Goal: Task Accomplishment & Management: Use online tool/utility

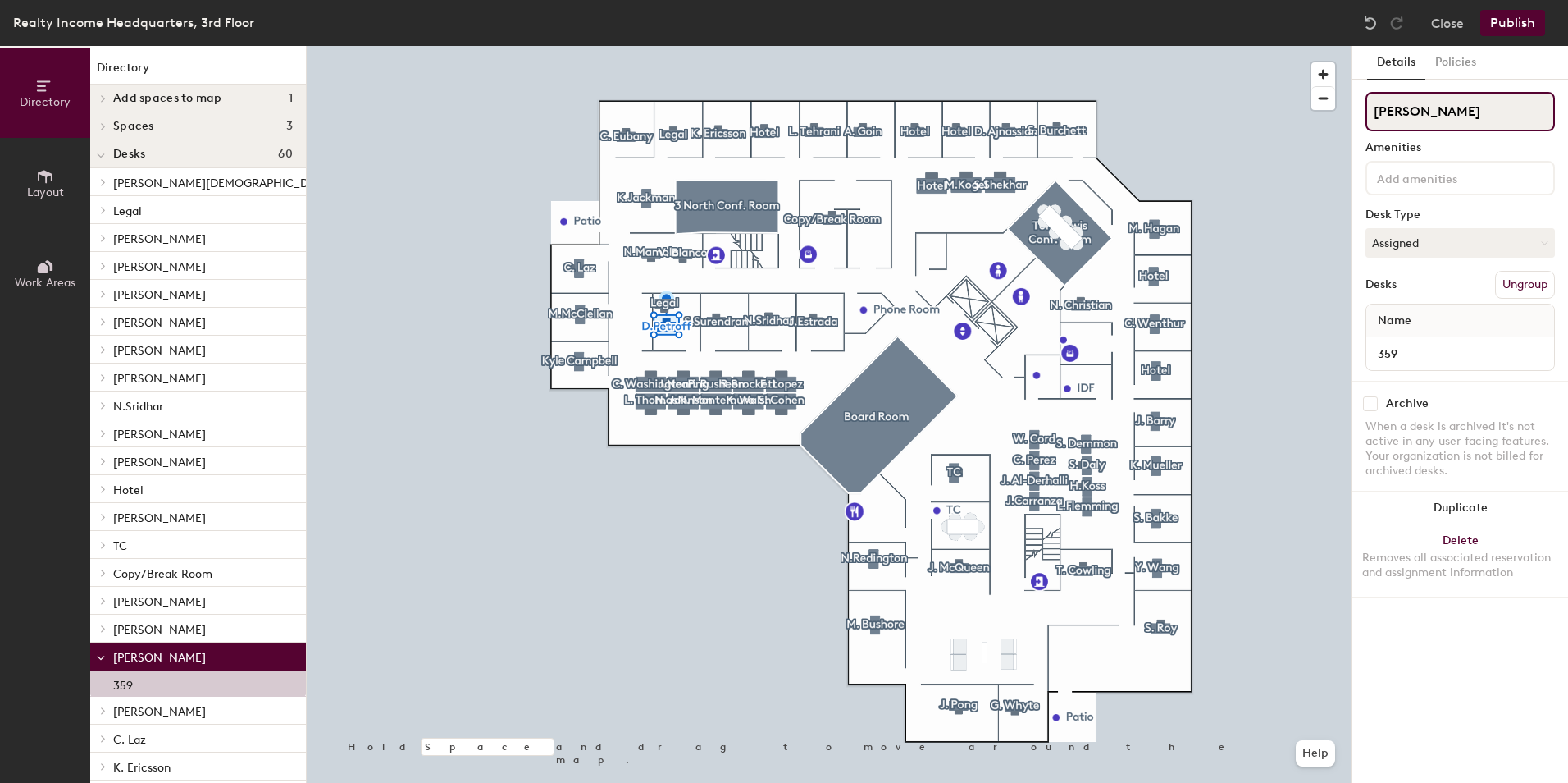
click at [1459, 113] on input "D.Petroff" at bounding box center [1460, 111] width 190 height 39
type input "D"
type input "Hotel"
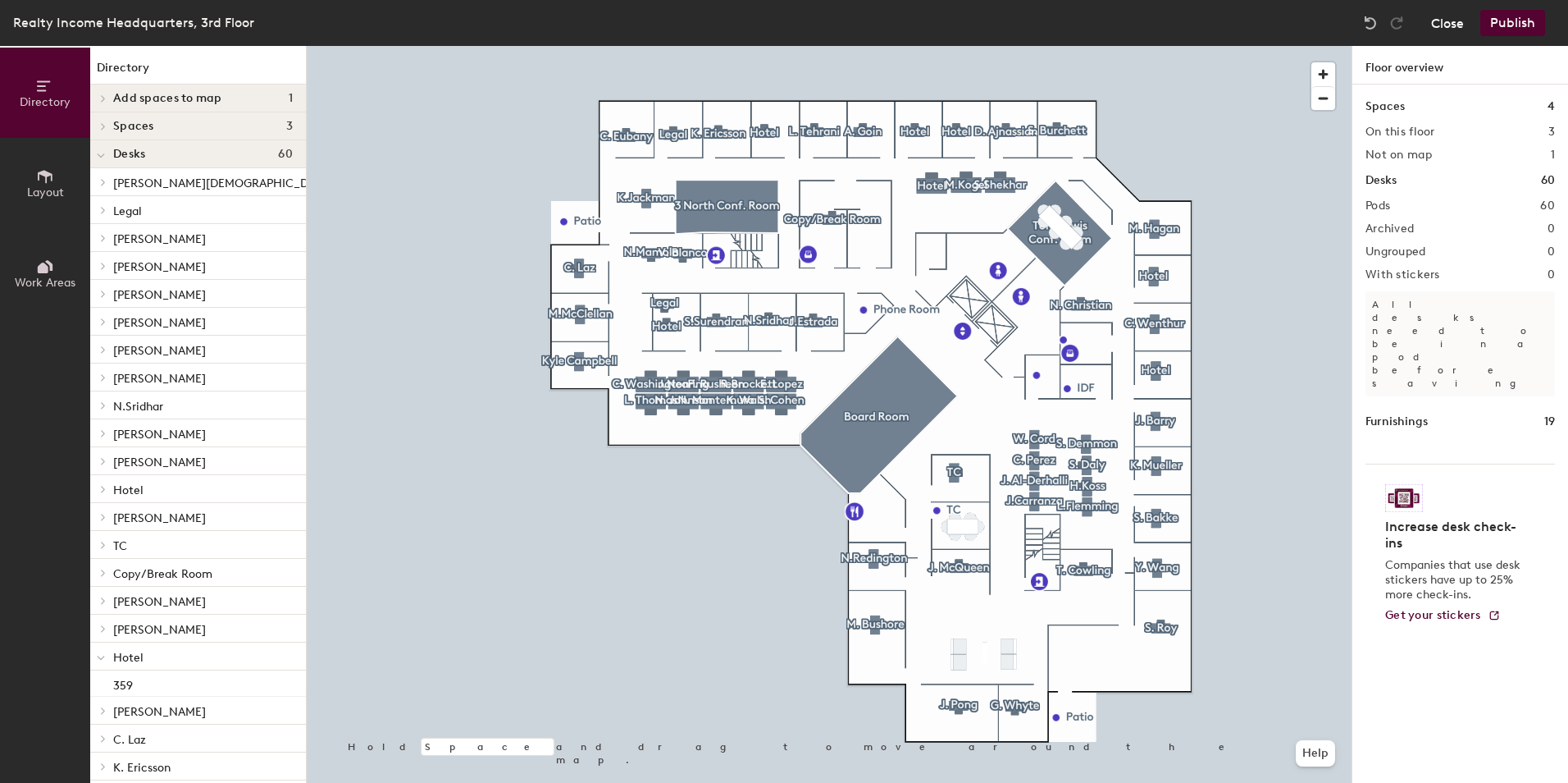
click at [1450, 23] on button "Close" at bounding box center [1447, 22] width 33 height 26
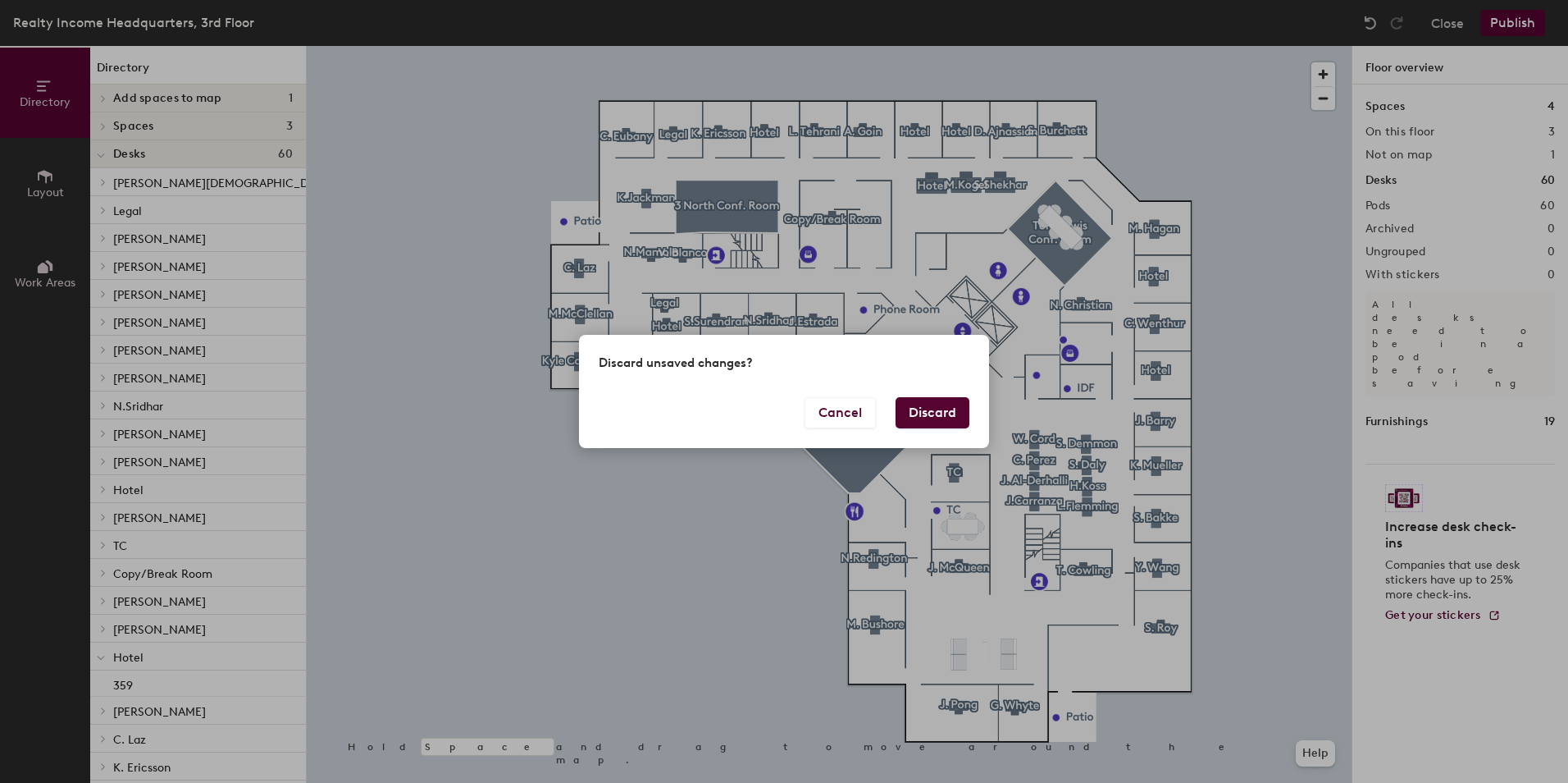
click at [948, 423] on button "Discard" at bounding box center [932, 412] width 74 height 32
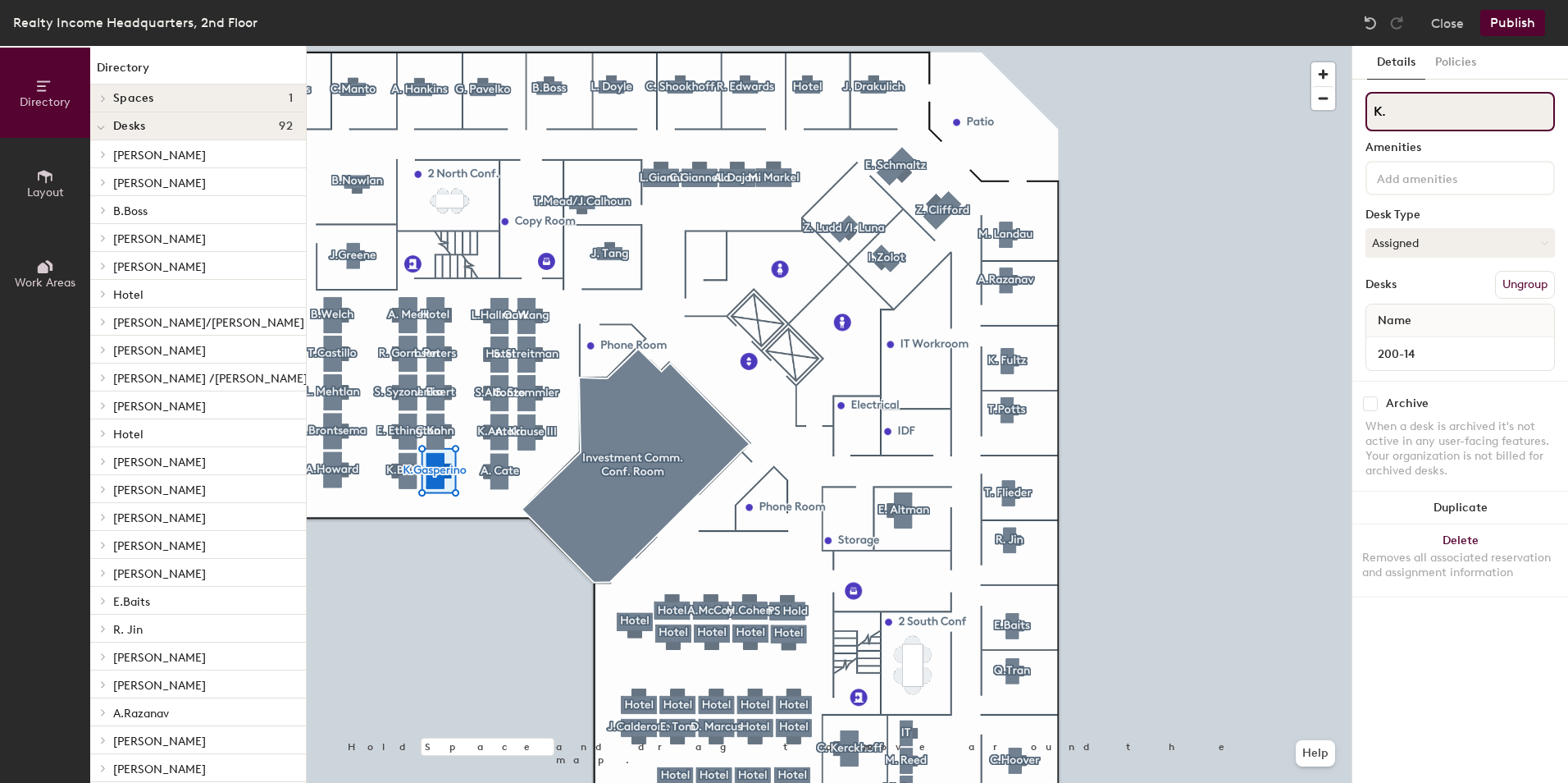
type input "K"
type input "J.Eisert"
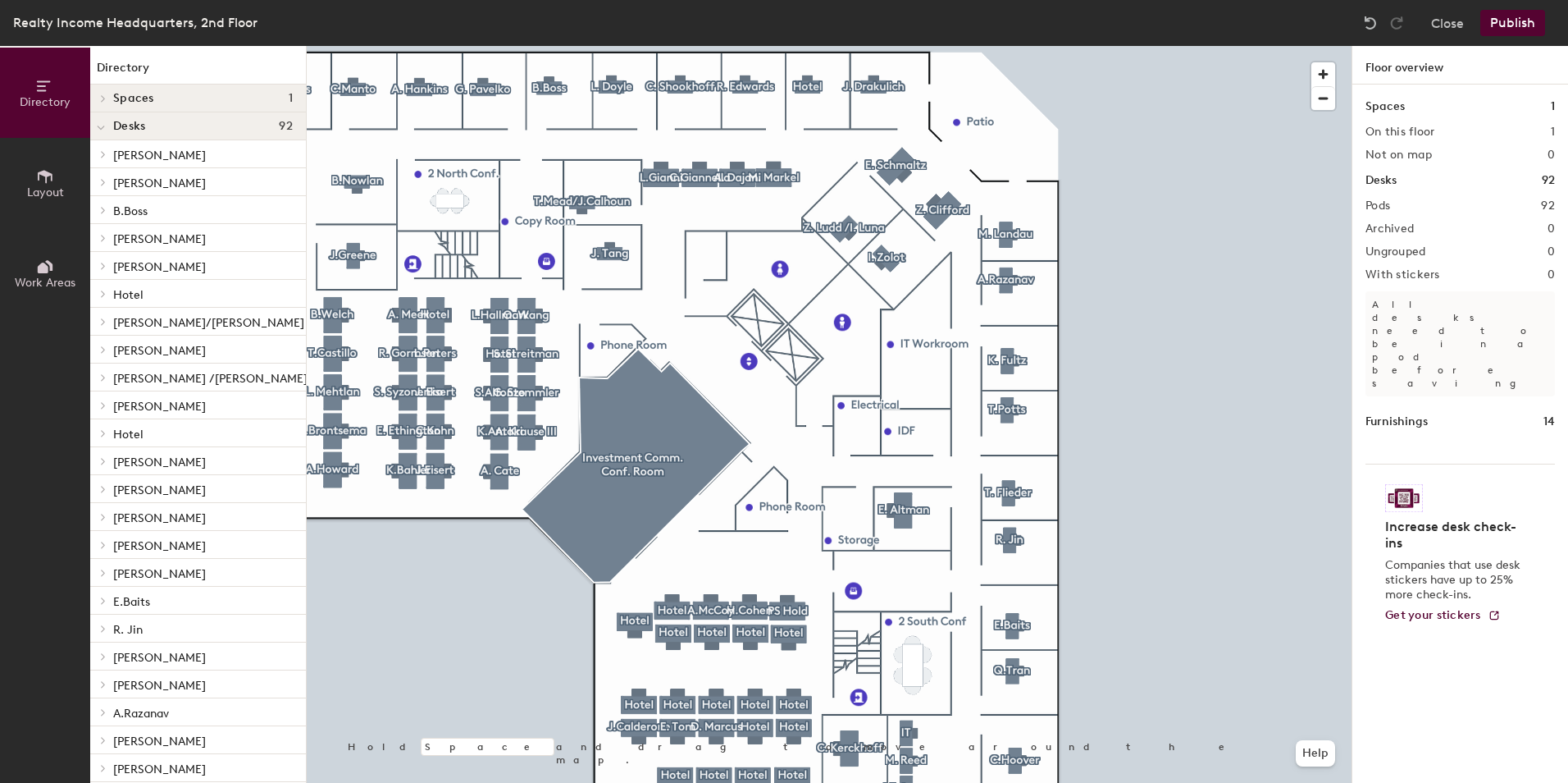
click at [439, 46] on div at bounding box center [829, 46] width 1045 height 0
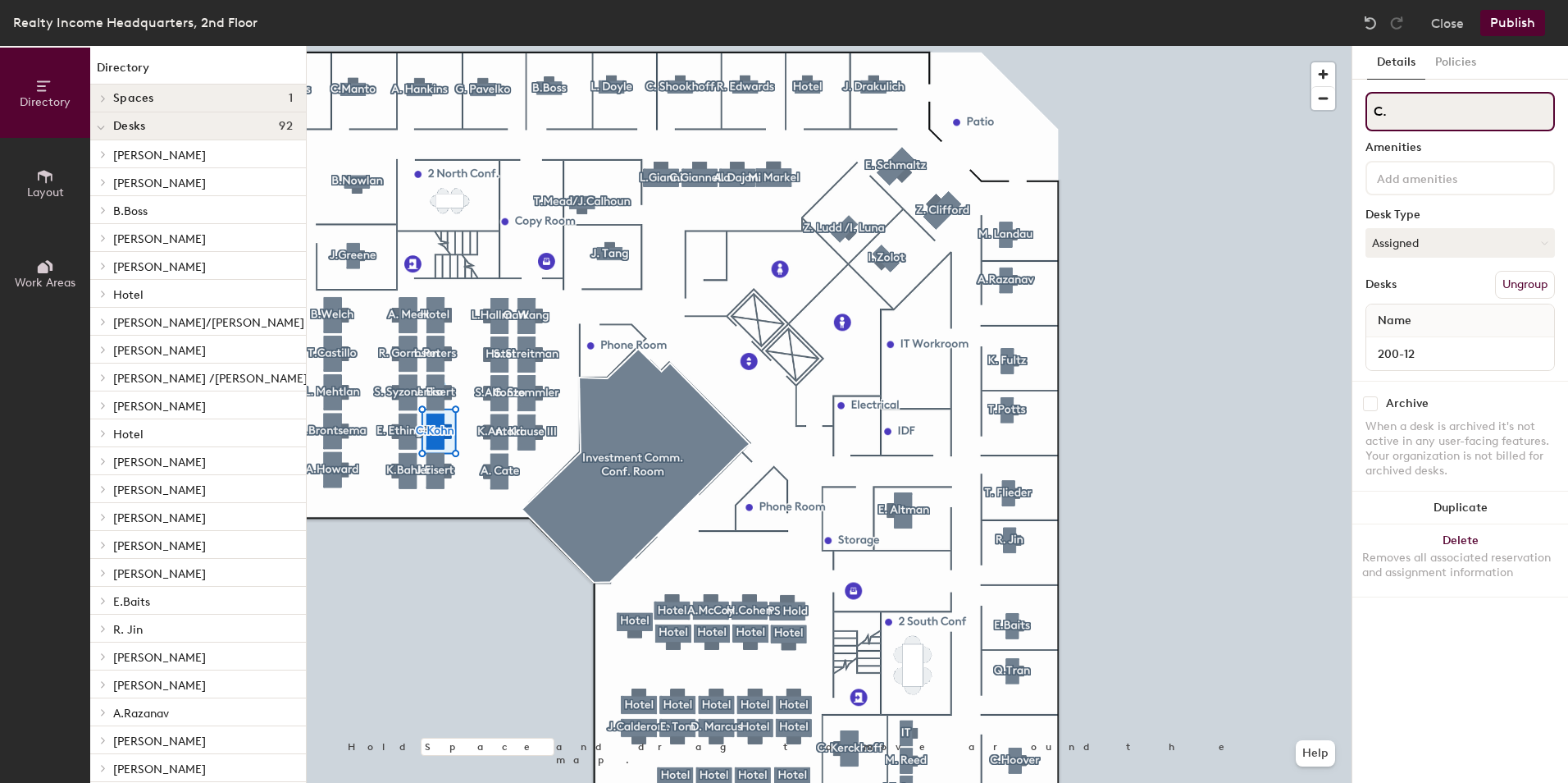
type input "C"
type input "L.Thomas"
click at [1427, 103] on input "J. Eisert" at bounding box center [1460, 111] width 190 height 39
type input "J"
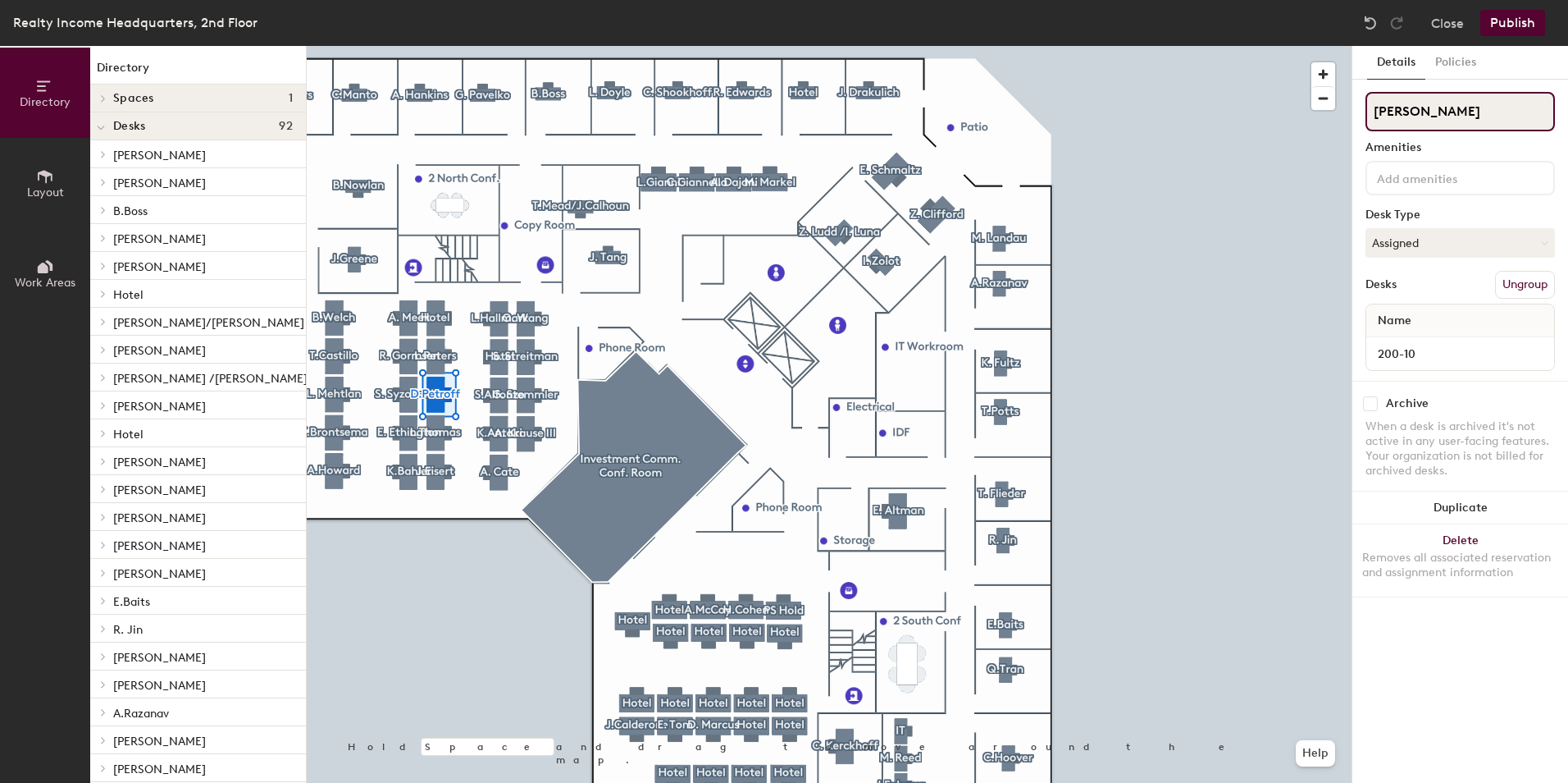
type input "D.Petroff"
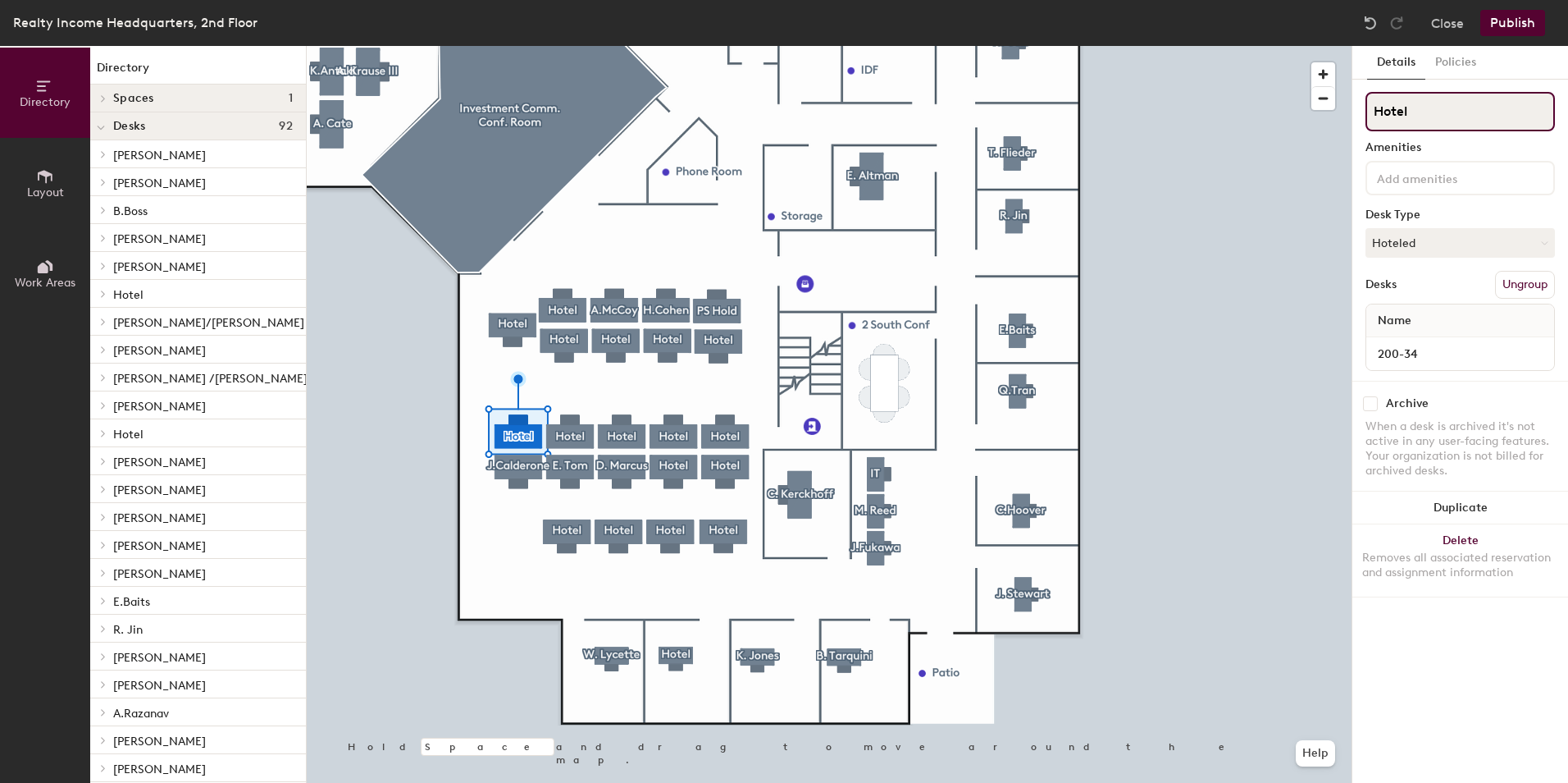
click at [1428, 123] on input "Hotel" at bounding box center [1460, 111] width 190 height 39
type input "H"
type input "K.Gasperino"
click at [1450, 237] on button "Hoteled" at bounding box center [1460, 242] width 190 height 30
click at [1406, 287] on div "Assigned" at bounding box center [1447, 294] width 164 height 25
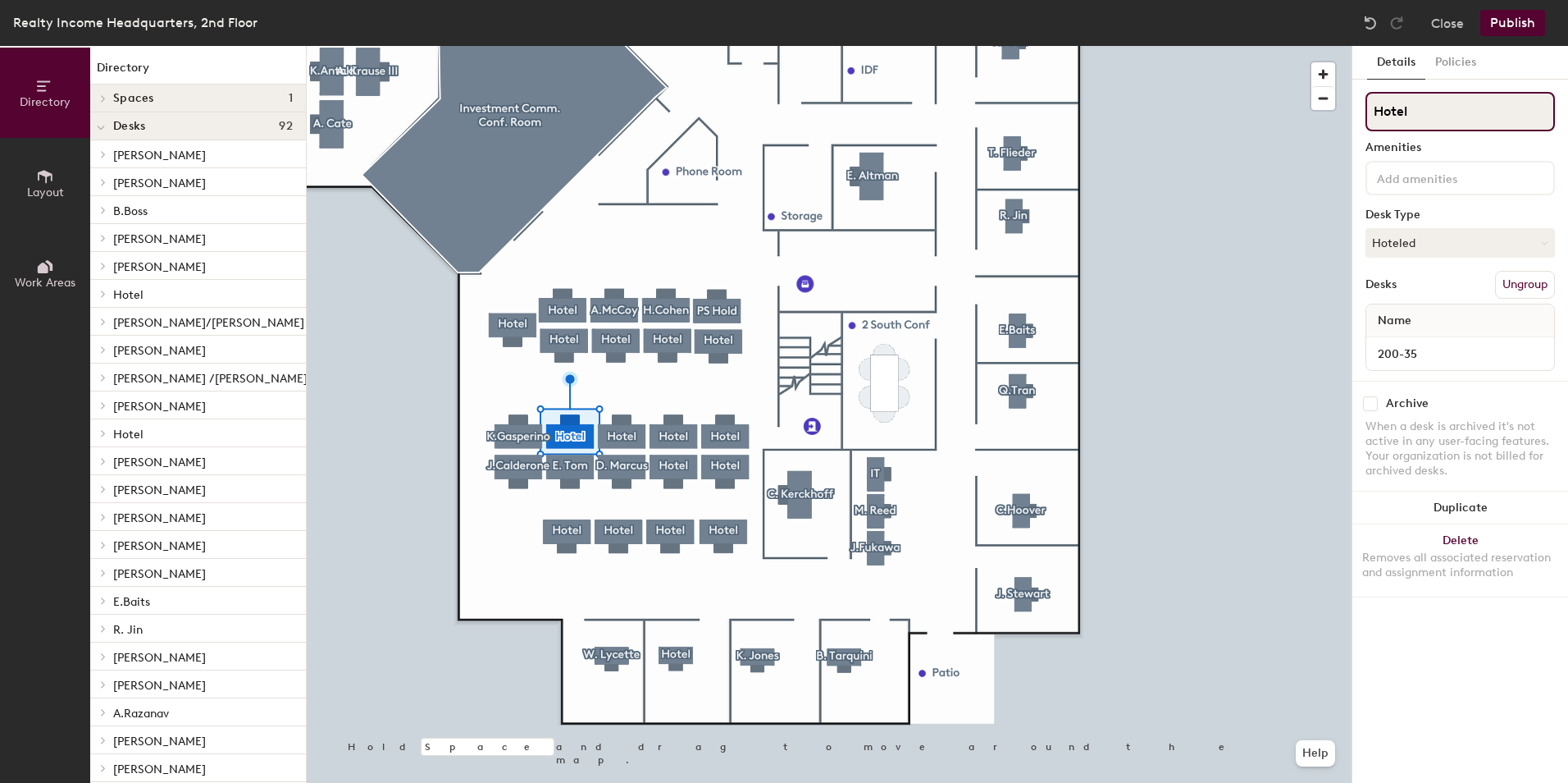
click at [1409, 105] on input "Hotel" at bounding box center [1460, 111] width 190 height 39
type input "H"
type input "C.Kohn"
click at [1446, 236] on button "Hoteled" at bounding box center [1460, 242] width 190 height 30
click at [1410, 292] on div "Assigned" at bounding box center [1447, 294] width 164 height 25
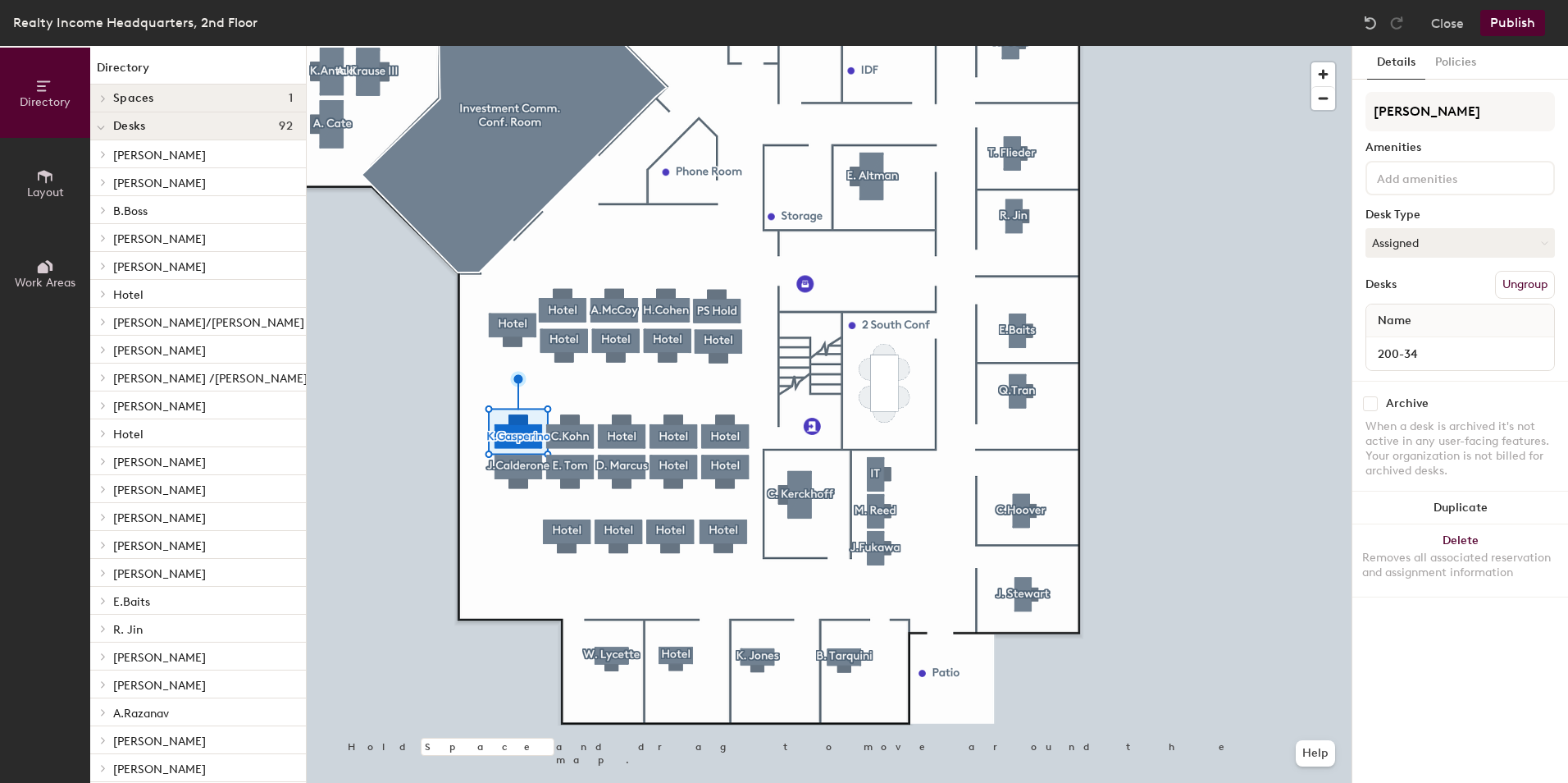
click at [1519, 14] on button "Publish" at bounding box center [1512, 22] width 65 height 26
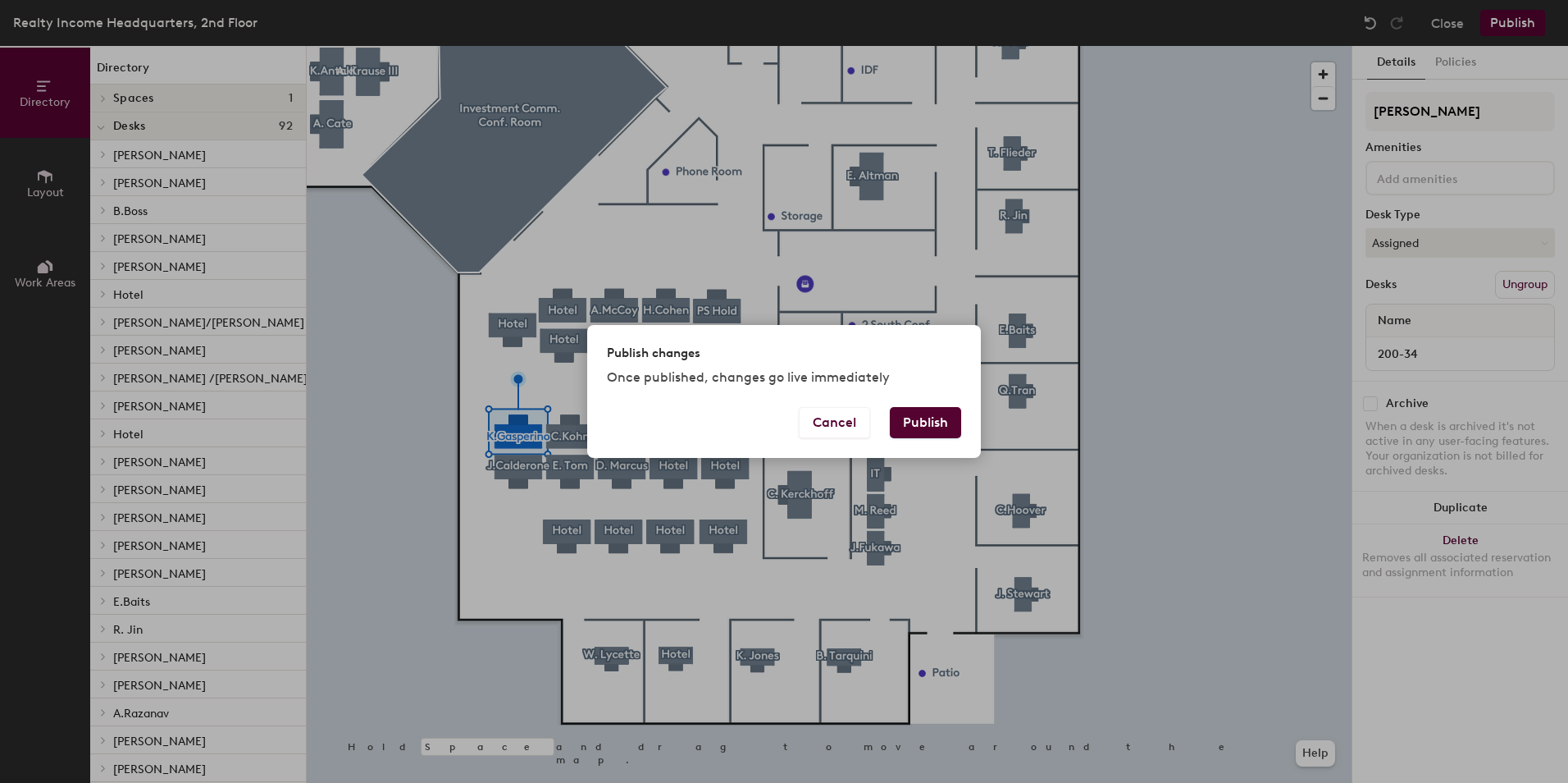
click at [943, 408] on button "Publish" at bounding box center [925, 423] width 71 height 32
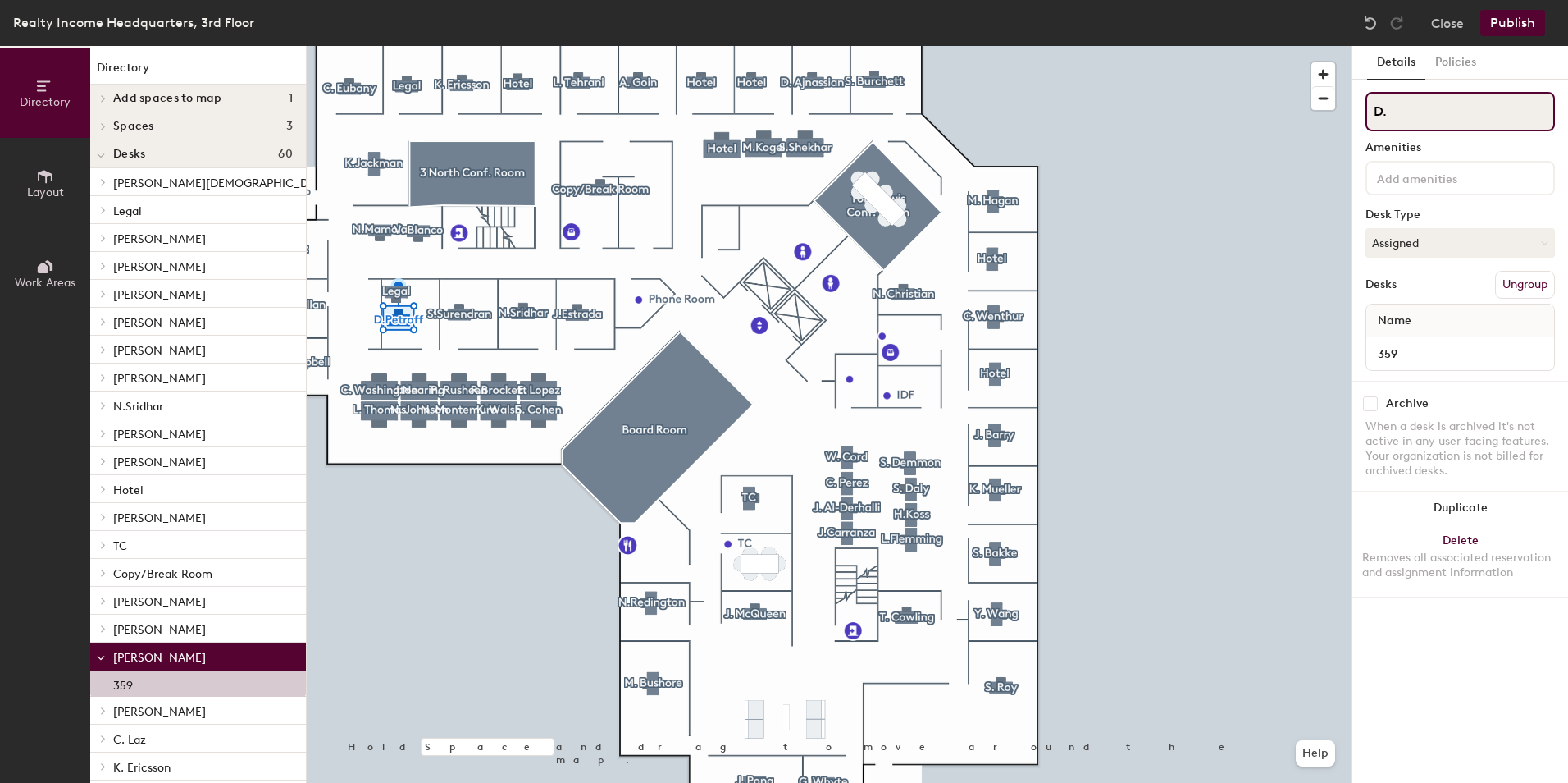
type input "D"
type input "Hotel"
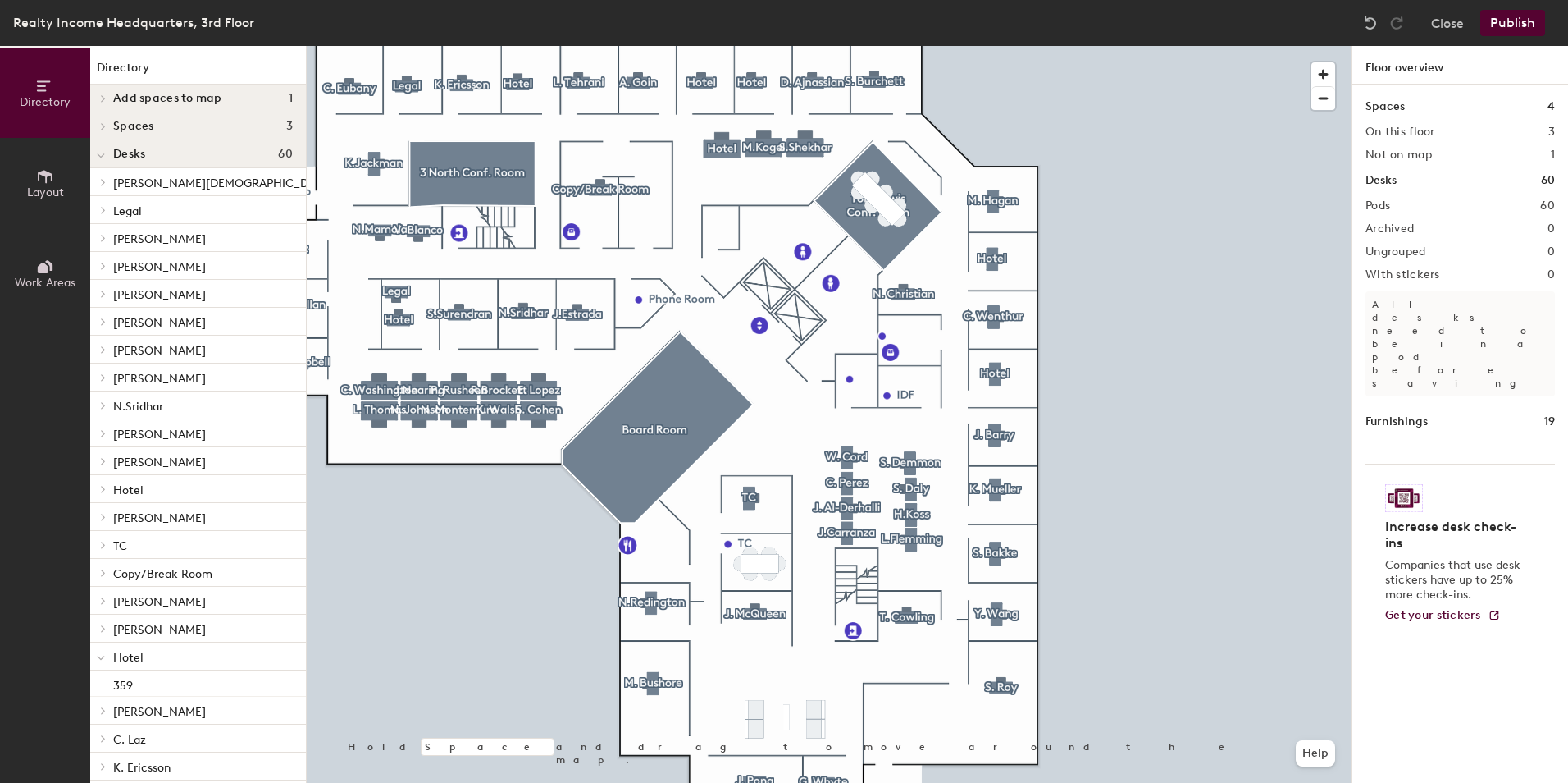
click at [1501, 16] on button "Publish" at bounding box center [1512, 22] width 65 height 26
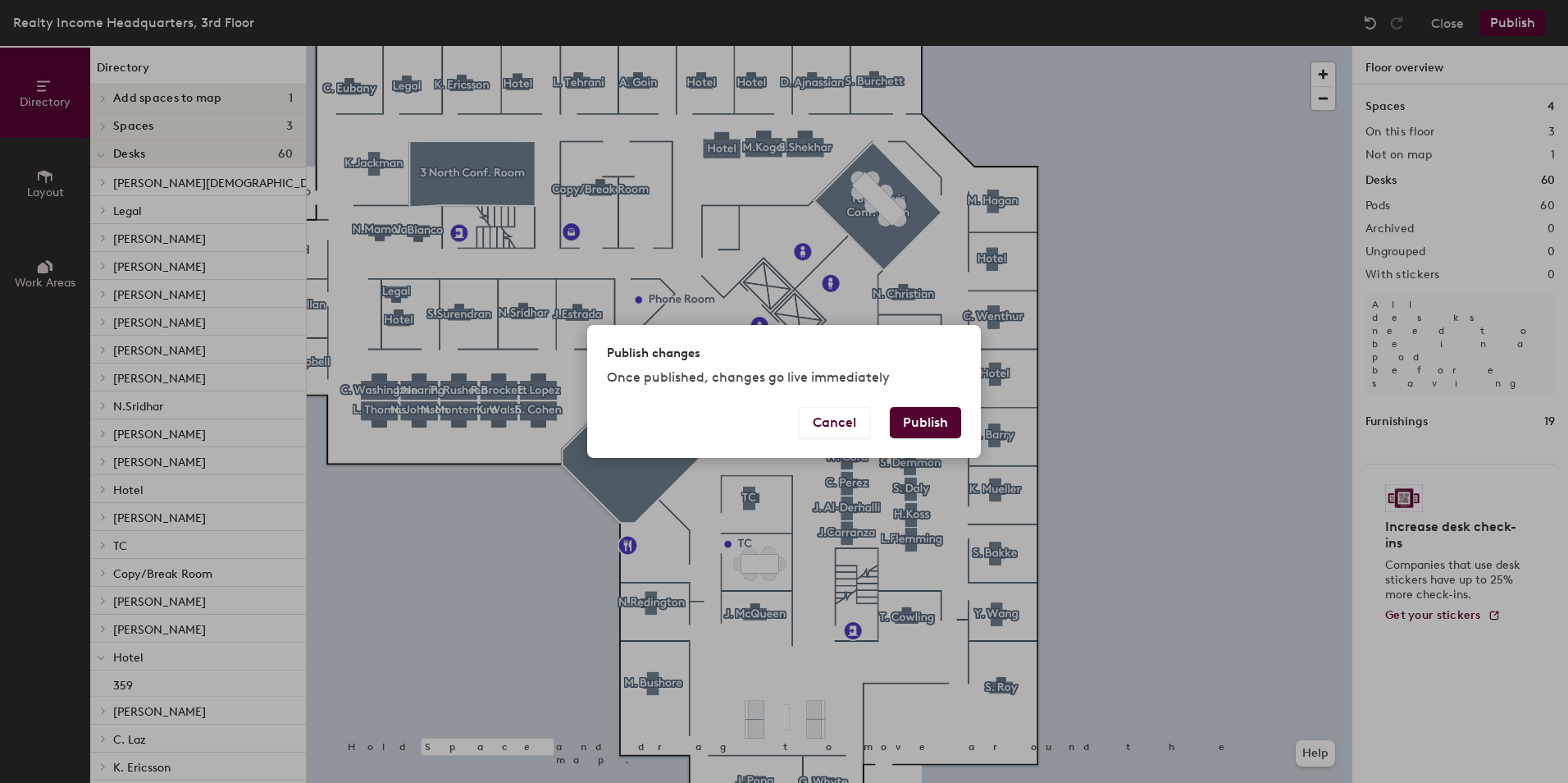
click at [931, 421] on button "Publish" at bounding box center [925, 423] width 71 height 32
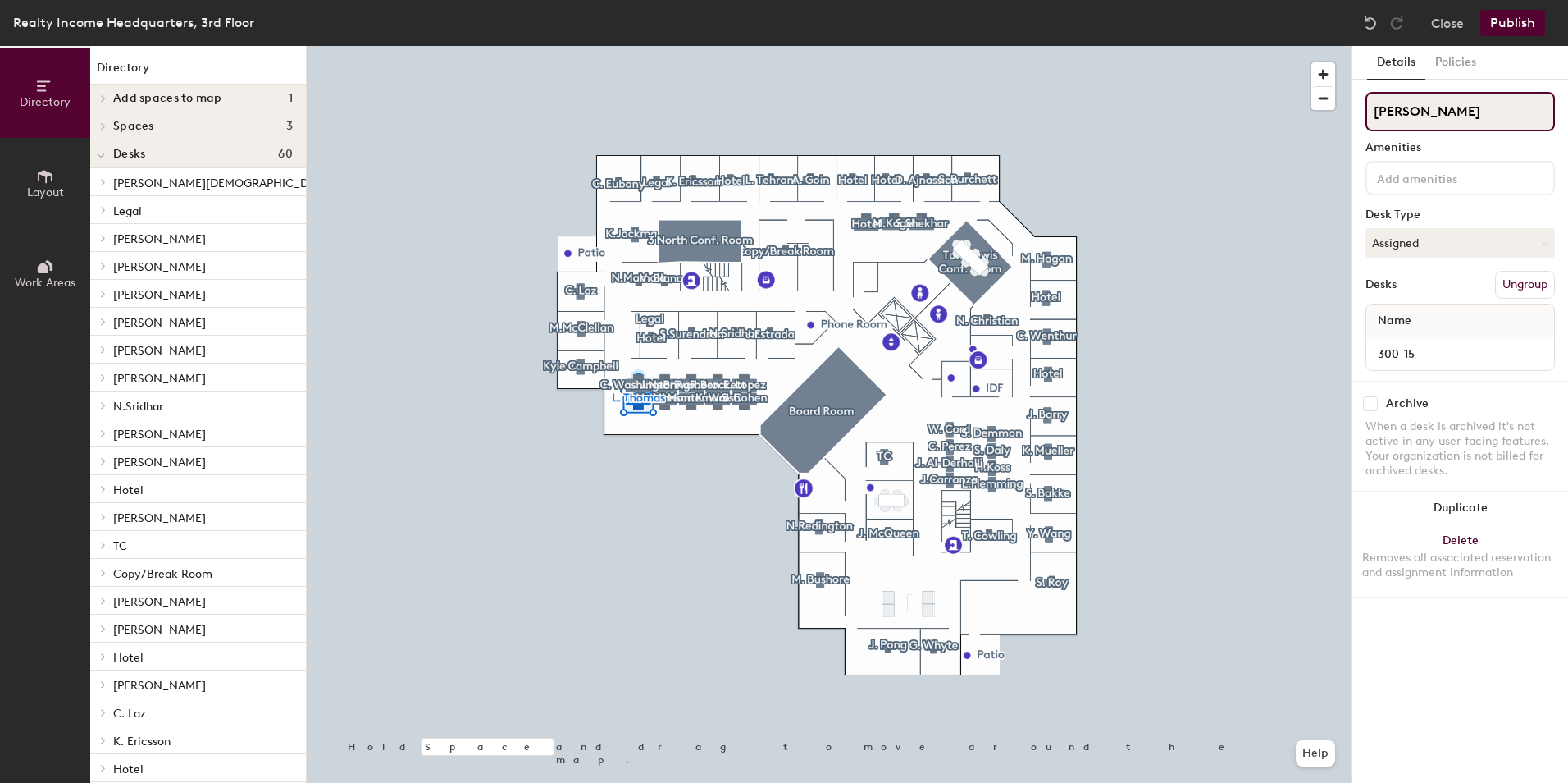
click at [1348, 117] on div "Directory Layout Work Areas Directory Add spaces to map 1 T Spaces 3 3 North Co…" at bounding box center [784, 414] width 1568 height 737
type input "Hotel"
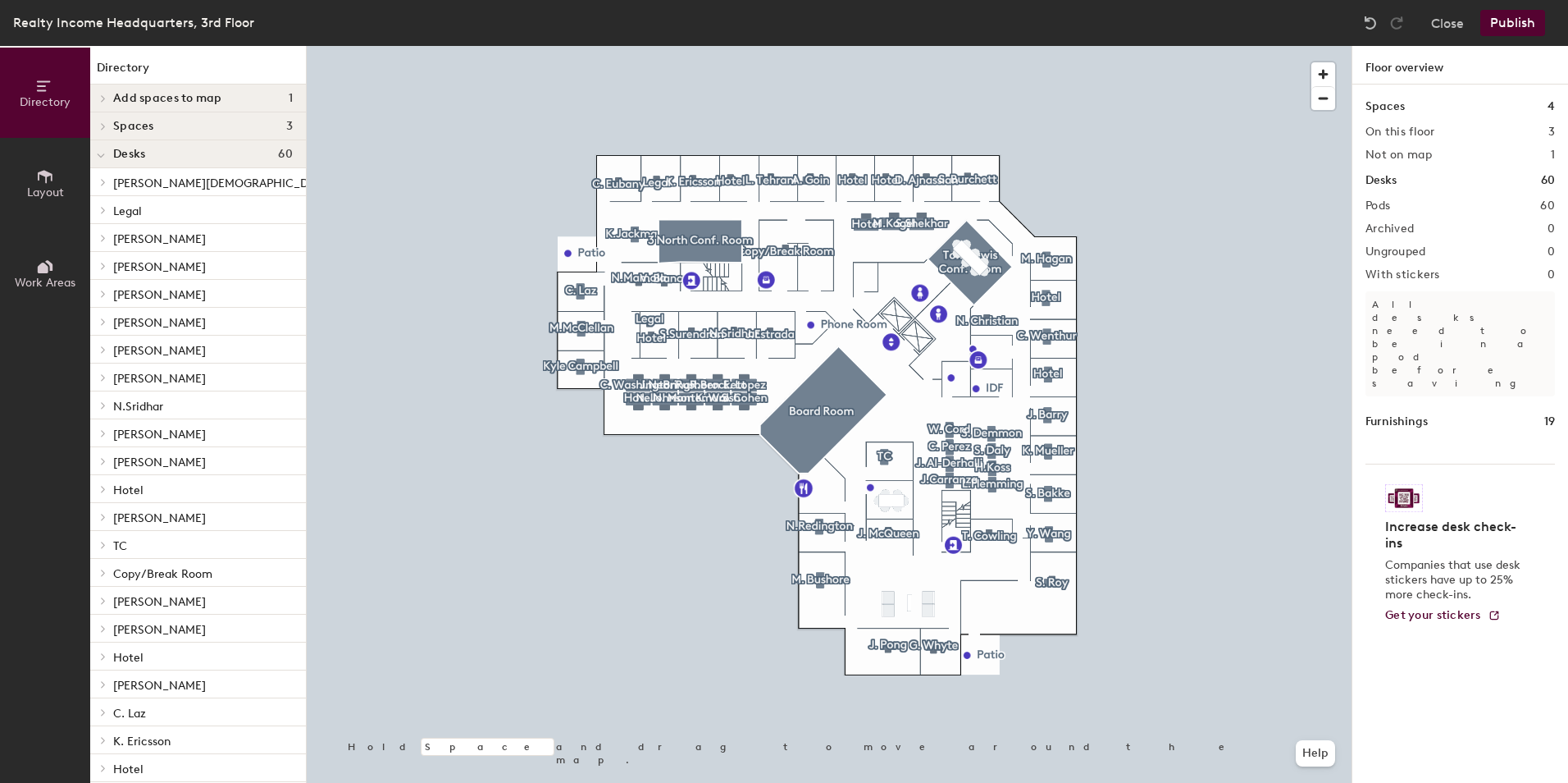
click at [1524, 14] on button "Publish" at bounding box center [1512, 22] width 65 height 26
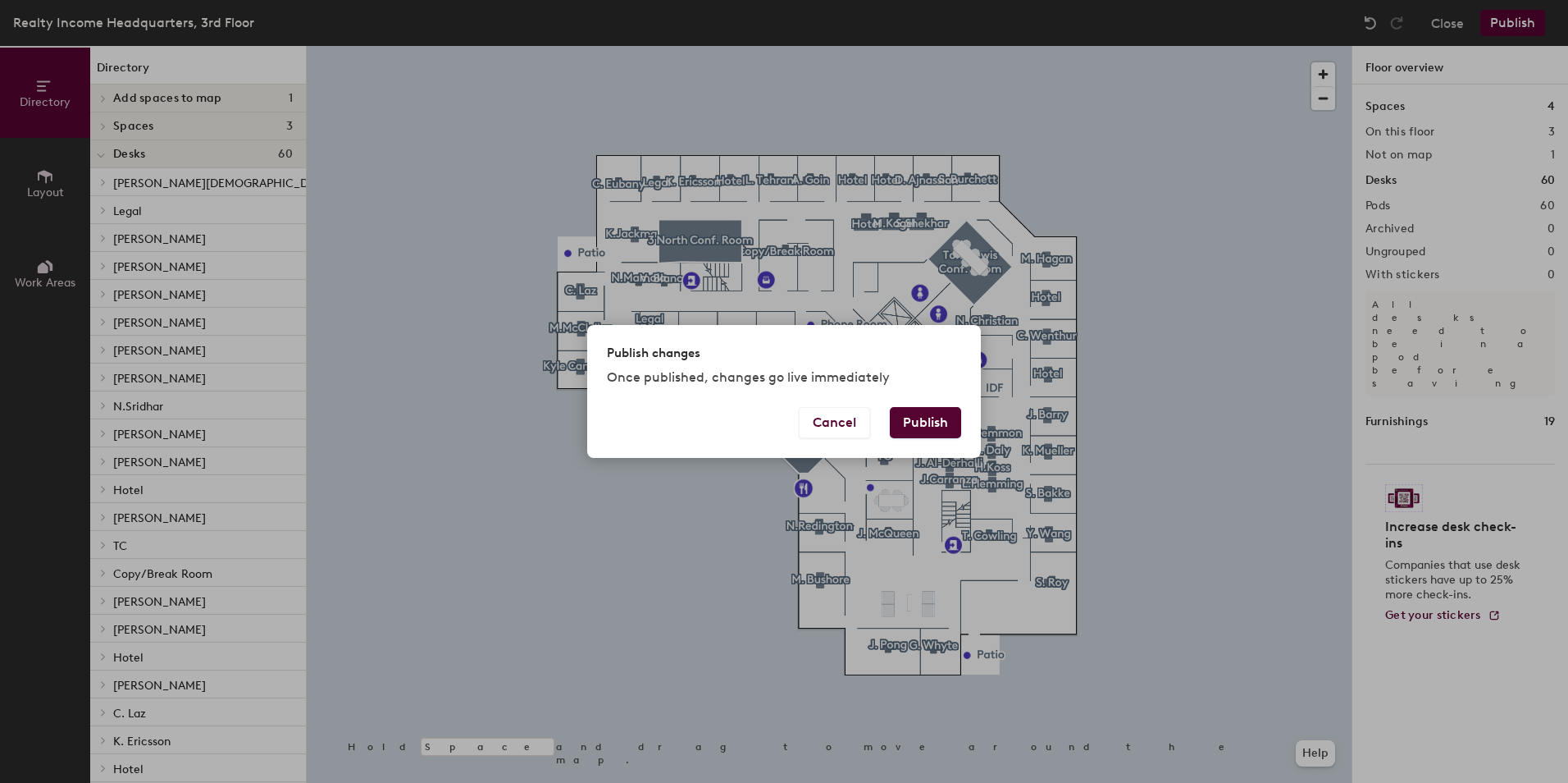
click at [932, 426] on button "Publish" at bounding box center [925, 423] width 71 height 32
